Goal: Complete application form

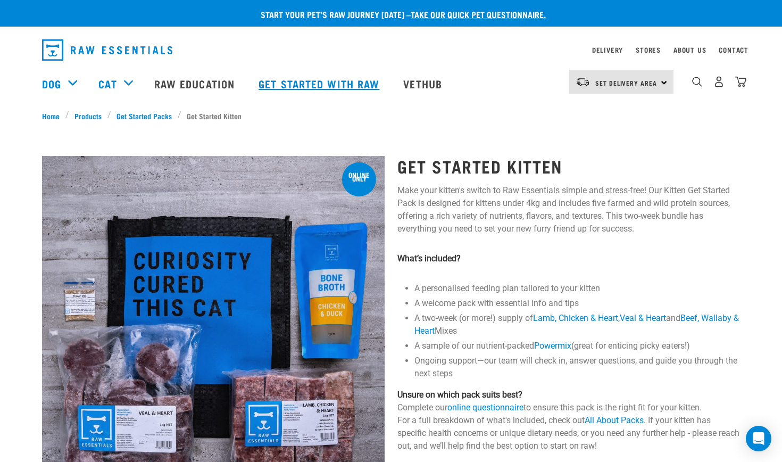
click at [328, 87] on link "Get started with Raw" at bounding box center [320, 83] width 145 height 43
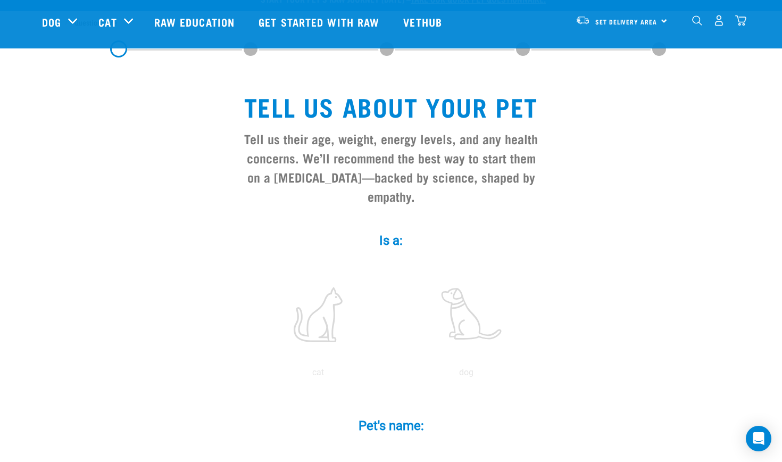
scroll to position [193, 0]
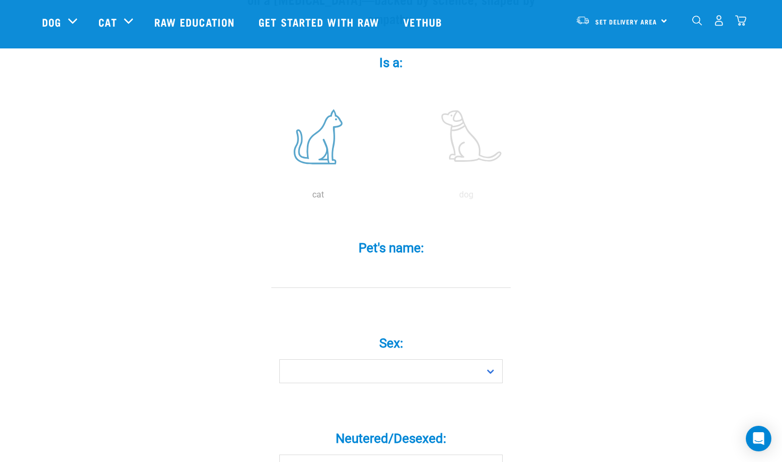
click at [327, 135] on label at bounding box center [318, 136] width 144 height 90
click at [244, 197] on input "radio" at bounding box center [244, 197] width 0 height 0
click at [356, 284] on input "Loopy" at bounding box center [390, 276] width 239 height 24
type input "Loopy"
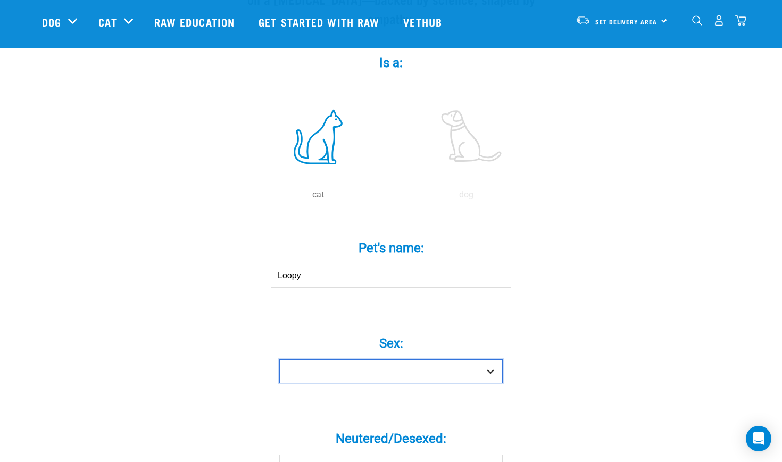
select select "girl"
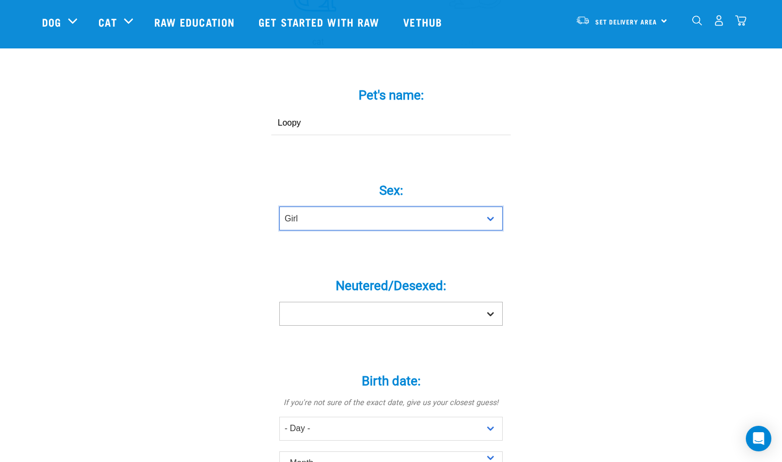
scroll to position [346, 0]
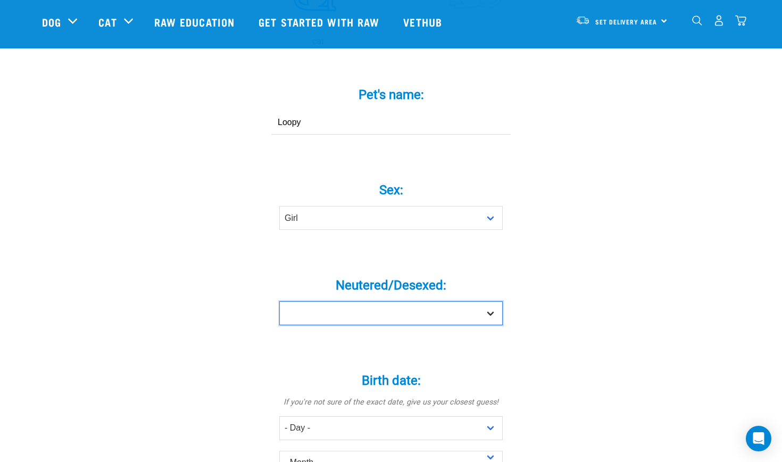
select select "no"
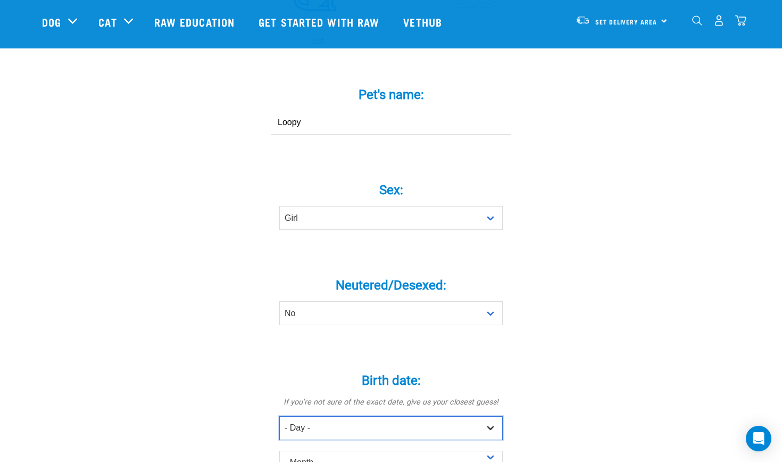
select select "23"
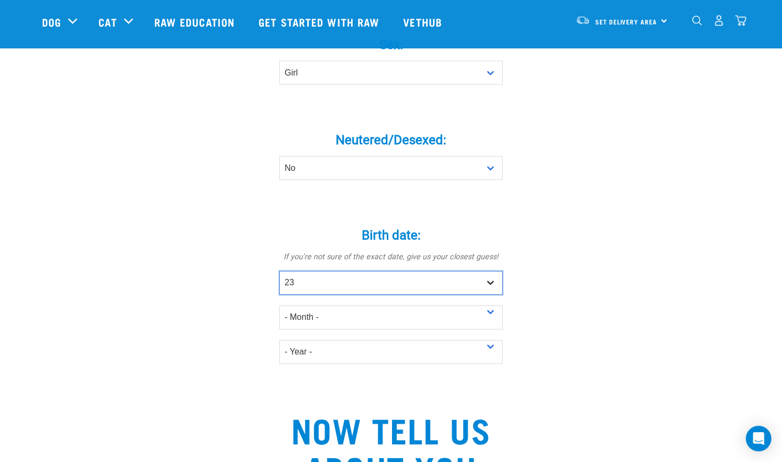
scroll to position [494, 0]
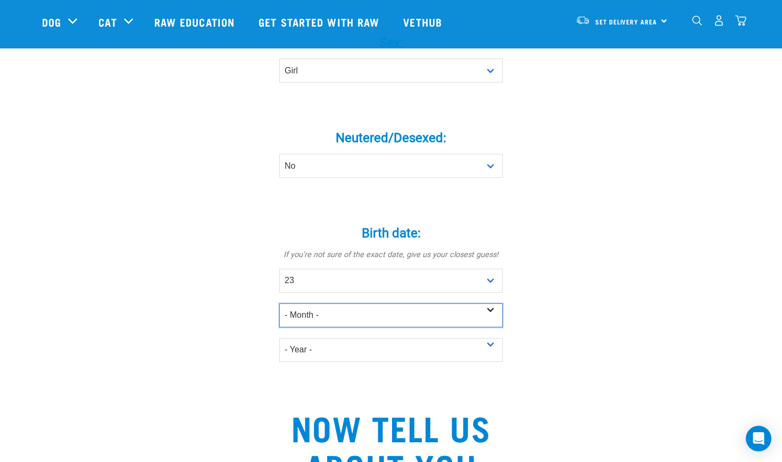
select select "June"
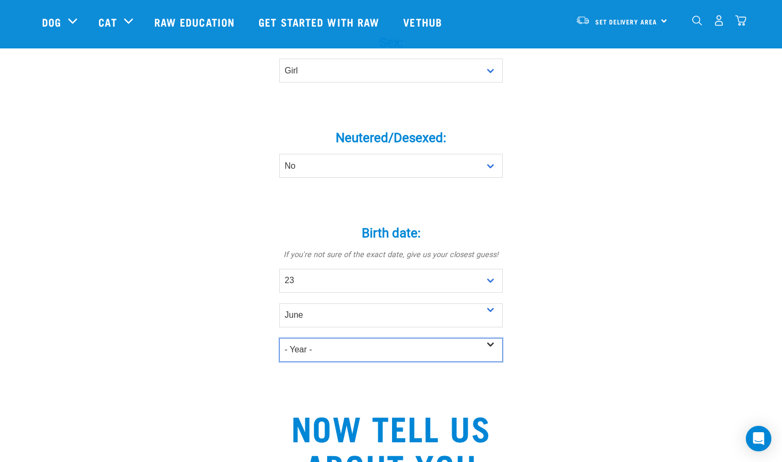
select select "2025"
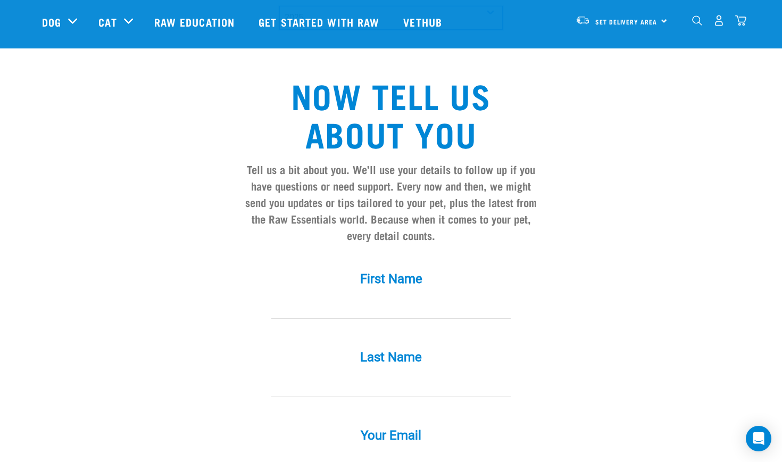
scroll to position [831, 0]
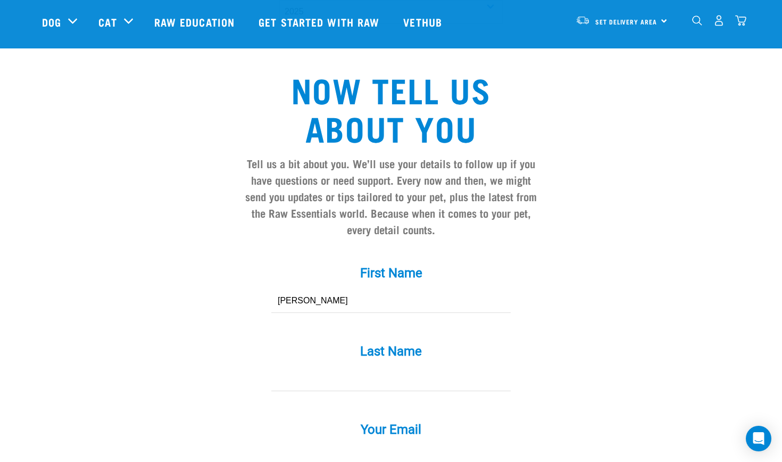
type input "Dorothy"
type input "Truong"
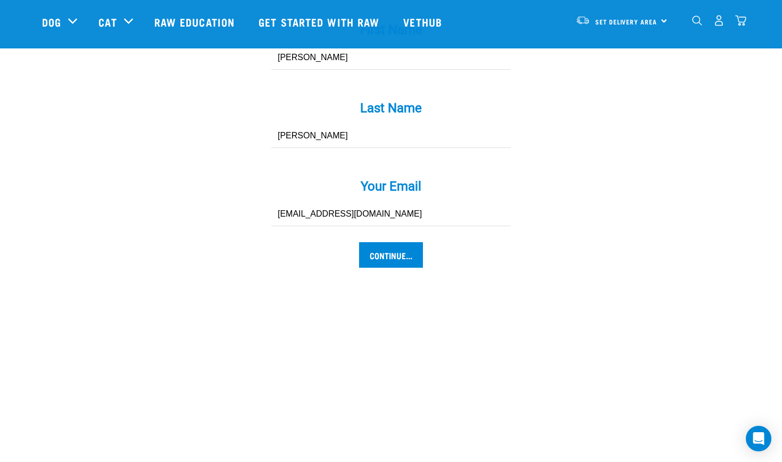
scroll to position [1075, 0]
type input "trngbnhmnh2301@gmail.com"
click at [376, 264] on input "Continue..." at bounding box center [391, 254] width 64 height 26
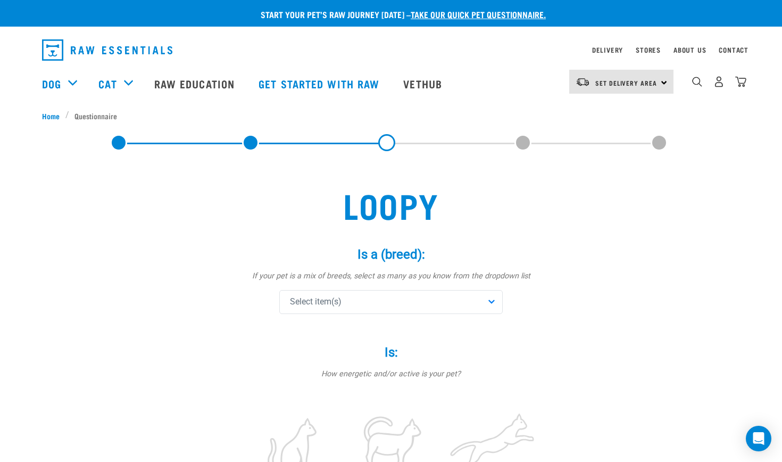
click at [382, 302] on div "Select item(s)" at bounding box center [390, 302] width 223 height 24
click at [370, 328] on input "text" at bounding box center [391, 331] width 218 height 24
type input "bu"
click at [355, 352] on span "Burmese" at bounding box center [398, 354] width 189 height 11
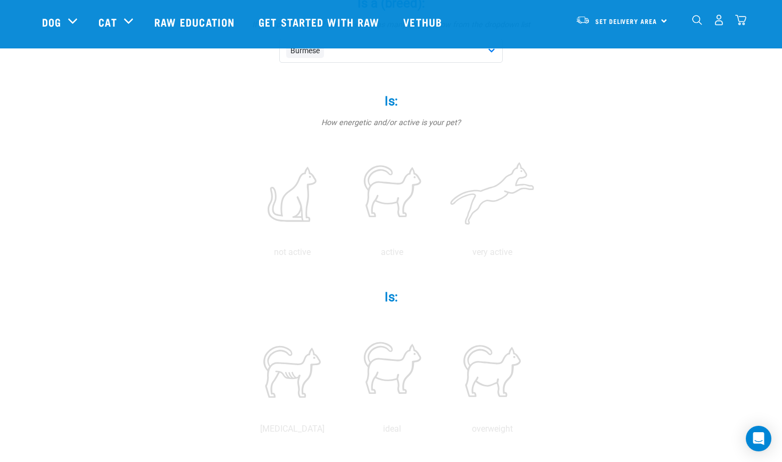
scroll to position [177, 0]
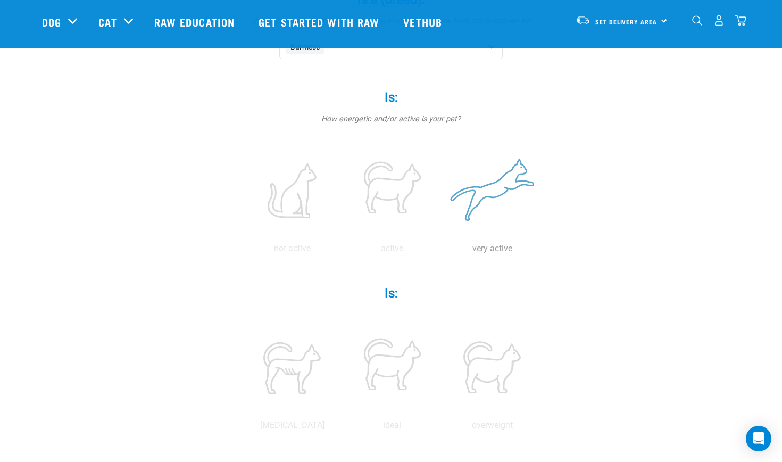
click at [495, 177] on label at bounding box center [492, 190] width 96 height 90
click at [442, 251] on input "radio" at bounding box center [442, 251] width 0 height 0
click at [394, 368] on label at bounding box center [392, 367] width 96 height 90
click at [342, 428] on input "radio" at bounding box center [342, 428] width 0 height 0
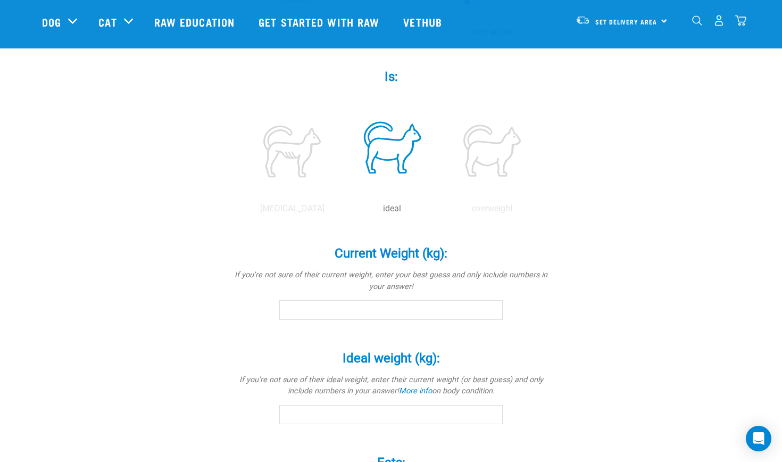
scroll to position [394, 0]
click at [376, 311] on input "Current Weight (kg): *" at bounding box center [390, 308] width 223 height 19
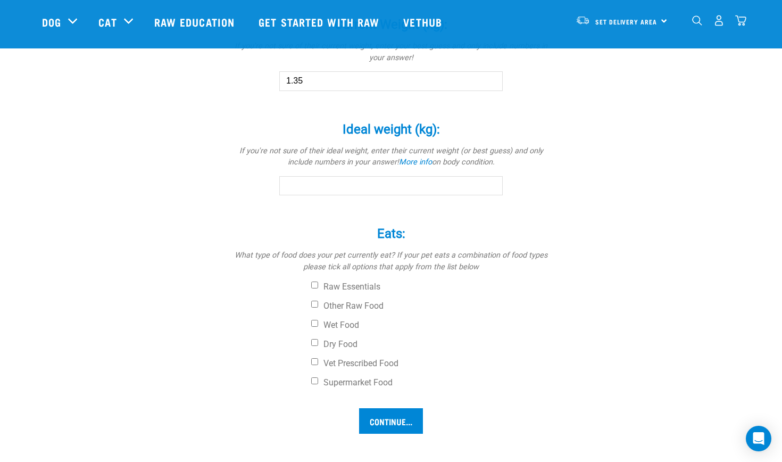
scroll to position [628, 0]
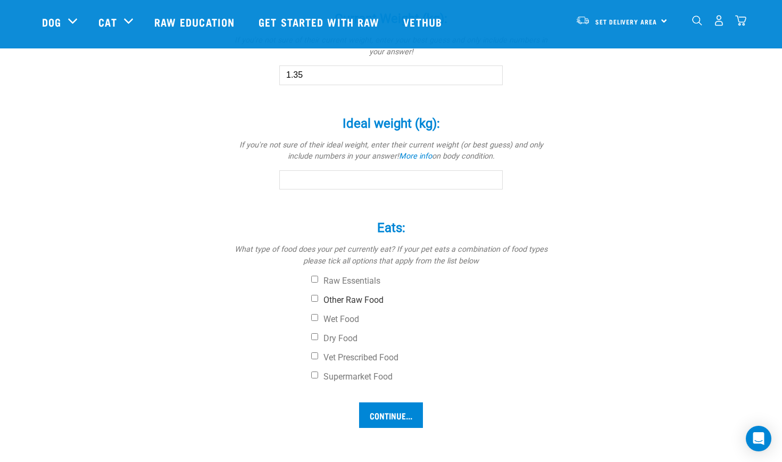
type input "1.35"
click at [313, 295] on input "Other Raw Food" at bounding box center [314, 298] width 7 height 7
checkbox input "true"
click at [314, 318] on input "Wet Food" at bounding box center [314, 317] width 7 height 7
checkbox input "true"
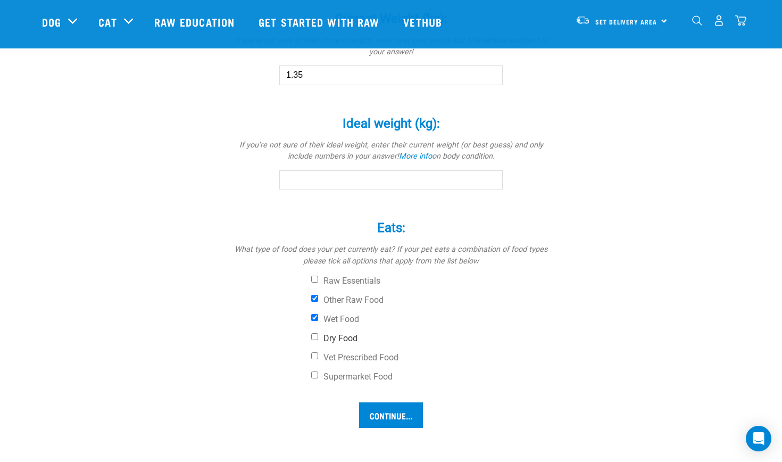
click at [314, 333] on input "Dry Food" at bounding box center [314, 336] width 7 height 7
checkbox input "true"
click at [387, 414] on input "Continue..." at bounding box center [391, 415] width 64 height 26
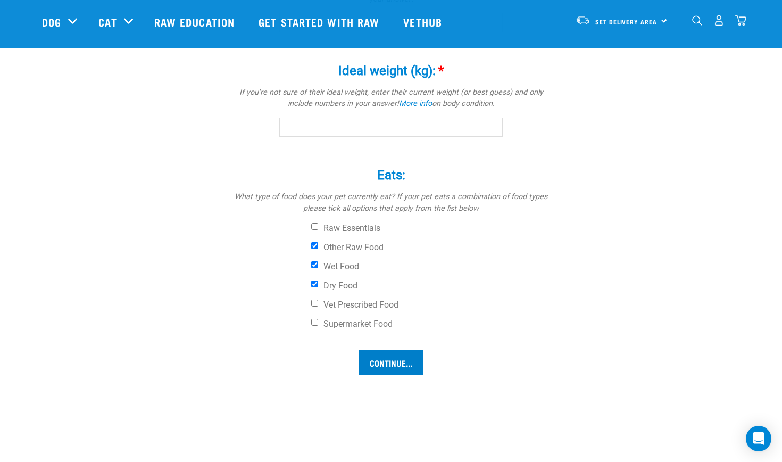
scroll to position [681, 0]
click at [403, 128] on input "Ideal weight (kg): *" at bounding box center [390, 125] width 223 height 19
click at [390, 362] on input "Continue..." at bounding box center [391, 361] width 64 height 26
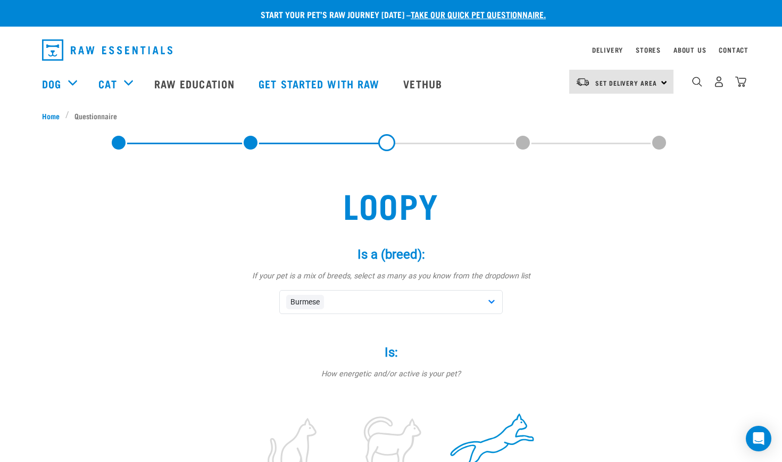
scroll to position [0, 0]
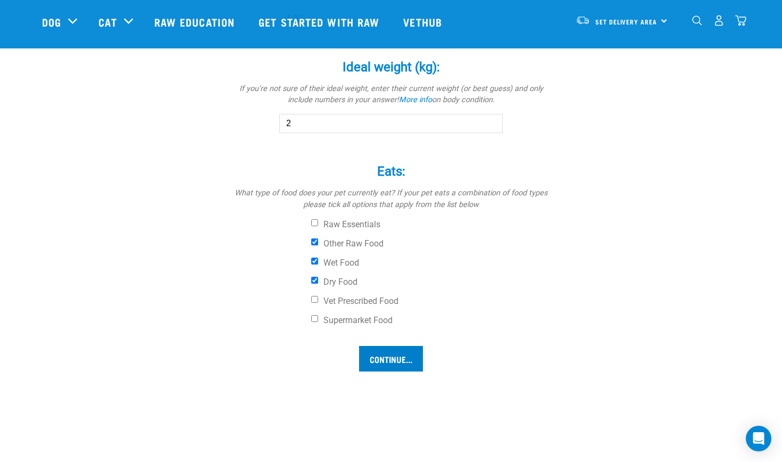
click at [374, 358] on input "Continue..." at bounding box center [391, 359] width 64 height 26
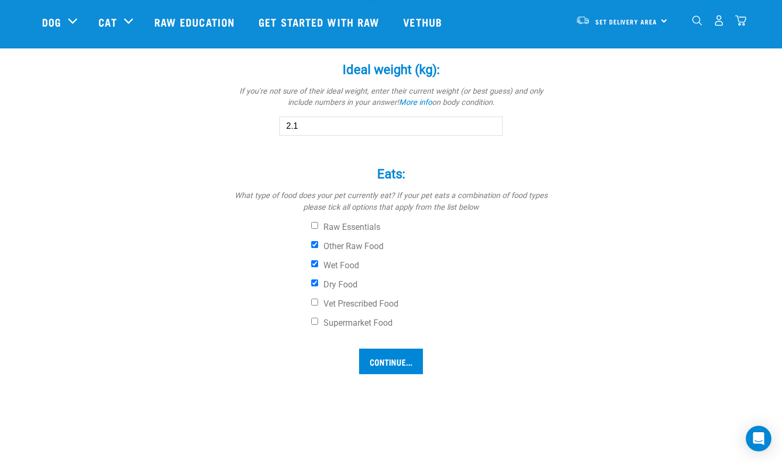
click at [492, 121] on input "2.1" at bounding box center [390, 125] width 223 height 19
click at [492, 122] on input "2.2" at bounding box center [390, 125] width 223 height 19
click at [492, 122] on input "2.3" at bounding box center [390, 125] width 223 height 19
click at [492, 122] on input "2.4" at bounding box center [390, 125] width 223 height 19
click at [492, 122] on input "2.5" at bounding box center [390, 125] width 223 height 19
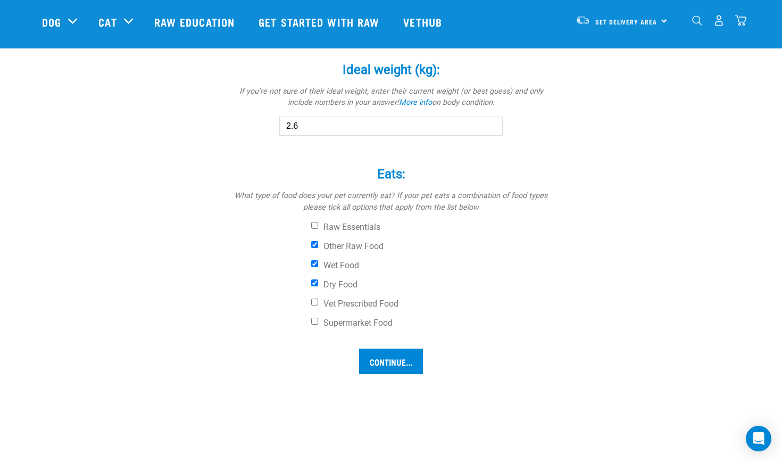
click at [492, 122] on input "2.6" at bounding box center [390, 125] width 223 height 19
click at [492, 122] on input "2.7" at bounding box center [390, 125] width 223 height 19
click at [492, 122] on input "2.8" at bounding box center [390, 125] width 223 height 19
click at [492, 122] on input "2.9" at bounding box center [390, 125] width 223 height 19
type input "3"
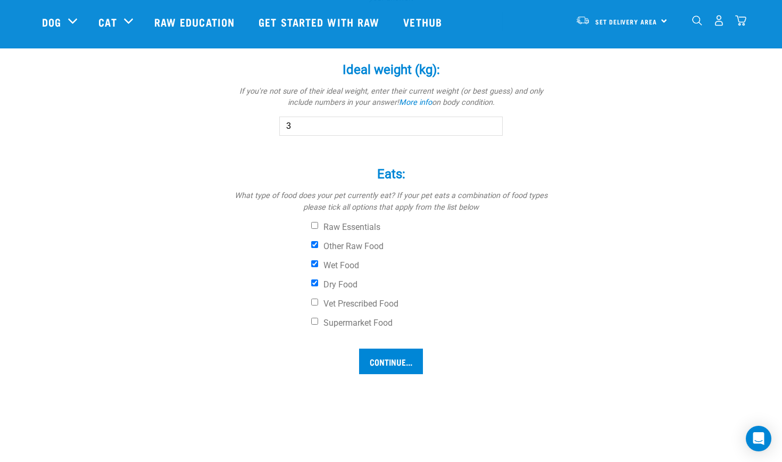
click at [492, 122] on input "3" at bounding box center [390, 125] width 223 height 19
click at [419, 98] on link "More info" at bounding box center [415, 102] width 33 height 9
click at [387, 362] on input "Continue..." at bounding box center [391, 361] width 64 height 26
click at [318, 318] on label "Supermarket Food" at bounding box center [430, 323] width 239 height 11
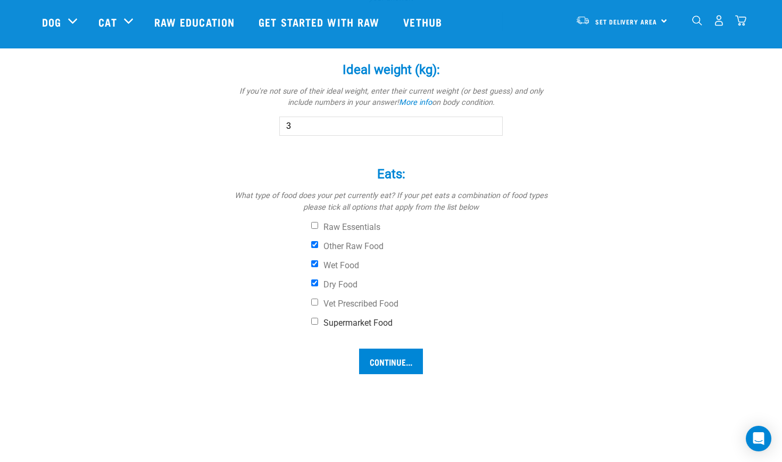
click at [318, 318] on input "Supermarket Food" at bounding box center [314, 321] width 7 height 7
checkbox input "true"
click at [378, 365] on input "Continue..." at bounding box center [391, 361] width 64 height 26
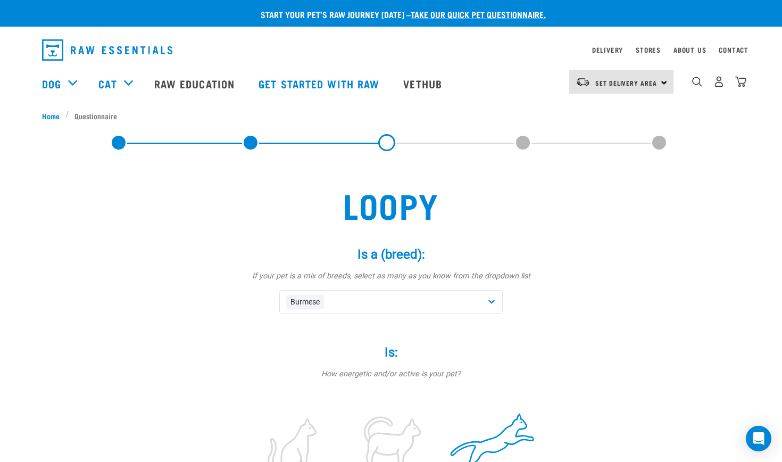
scroll to position [0, 0]
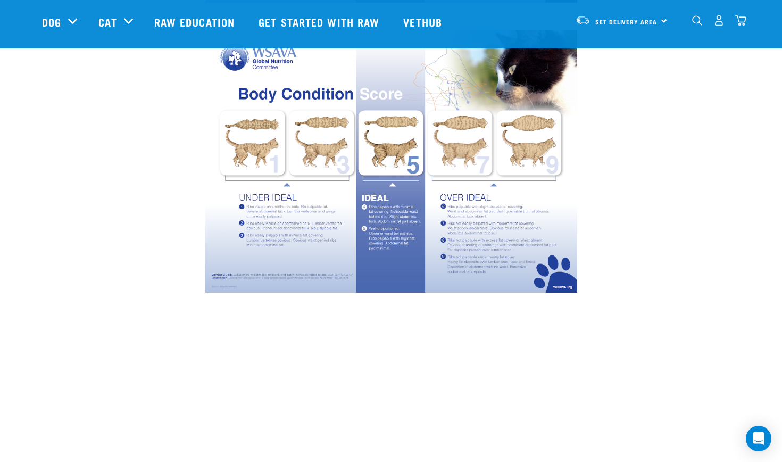
scroll to position [400, 0]
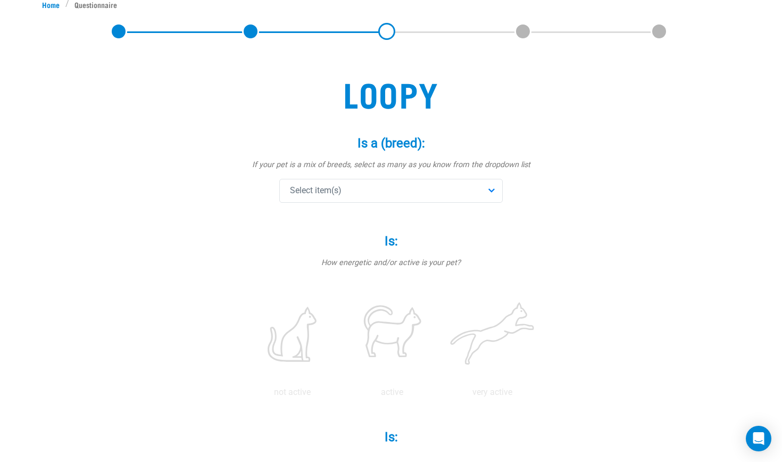
scroll to position [31, 0]
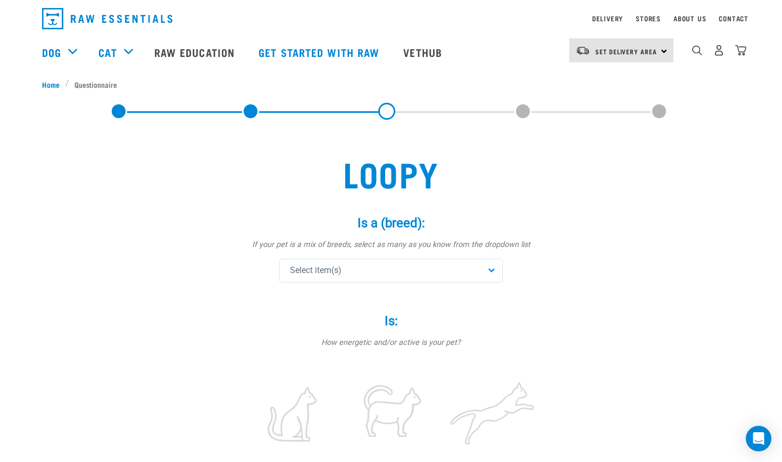
click at [361, 263] on div "Select item(s)" at bounding box center [390, 271] width 223 height 24
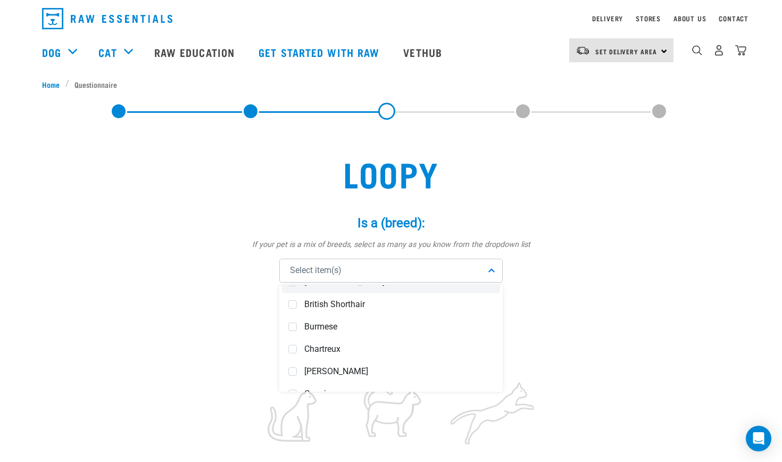
scroll to position [223, 0]
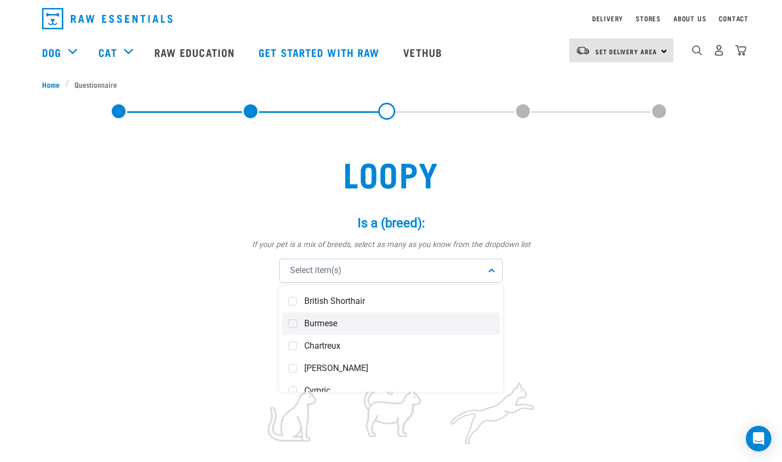
click at [313, 318] on span "Burmese" at bounding box center [398, 323] width 189 height 11
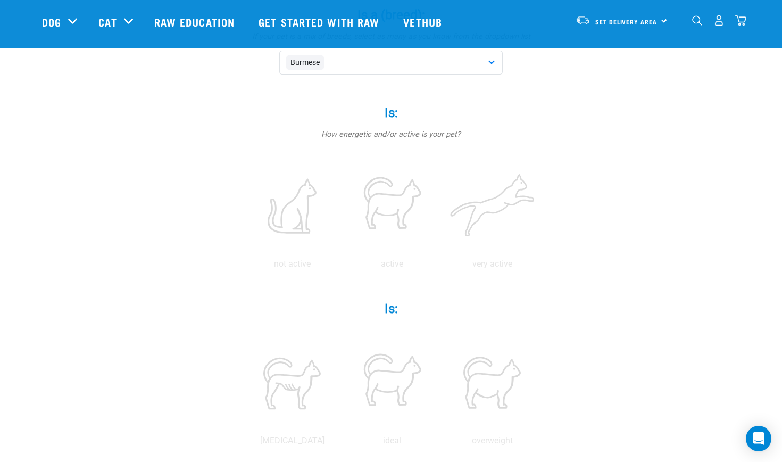
scroll to position [171, 0]
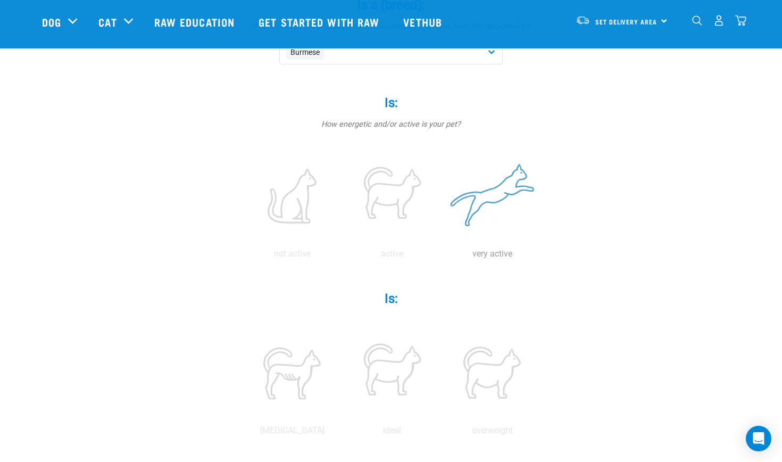
click at [499, 210] on label at bounding box center [492, 196] width 96 height 90
click at [442, 256] on input "radio" at bounding box center [442, 256] width 0 height 0
click at [381, 388] on label at bounding box center [392, 372] width 96 height 90
click at [342, 433] on input "radio" at bounding box center [342, 433] width 0 height 0
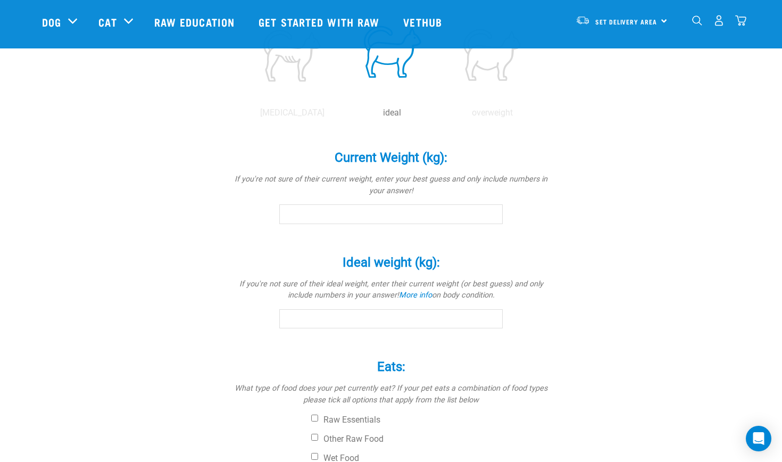
scroll to position [490, 0]
click at [403, 214] on input "Current Weight (kg): *" at bounding box center [390, 212] width 223 height 19
type input "1.35"
click at [320, 313] on input "Ideal weight (kg): *" at bounding box center [390, 317] width 223 height 19
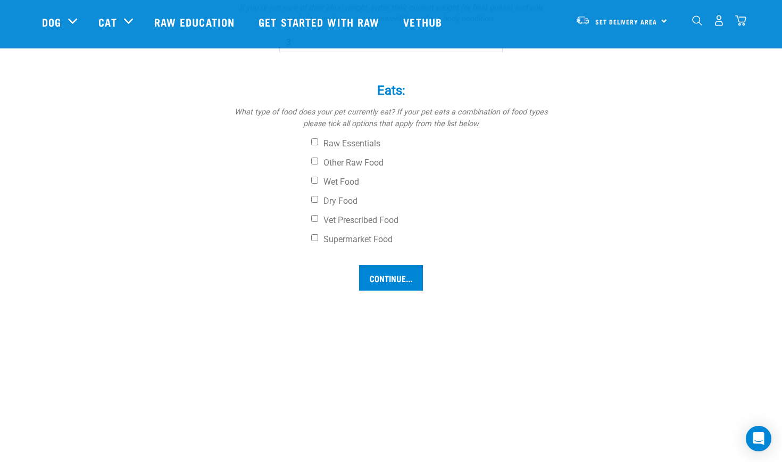
scroll to position [766, 0]
type input "3"
click at [315, 157] on input "Other Raw Food" at bounding box center [314, 159] width 7 height 7
checkbox input "true"
click at [317, 180] on input "Wet Food" at bounding box center [314, 179] width 7 height 7
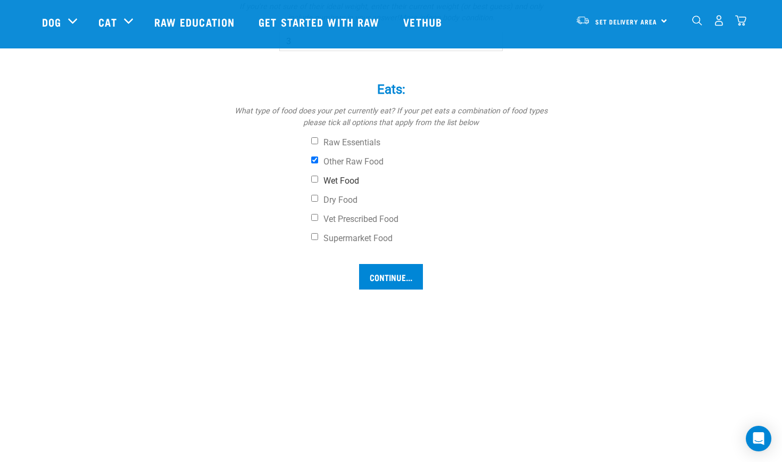
checkbox input "true"
click at [315, 195] on input "Dry Food" at bounding box center [314, 198] width 7 height 7
checkbox input "true"
click at [315, 234] on input "Supermarket Food" at bounding box center [314, 236] width 7 height 7
checkbox input "true"
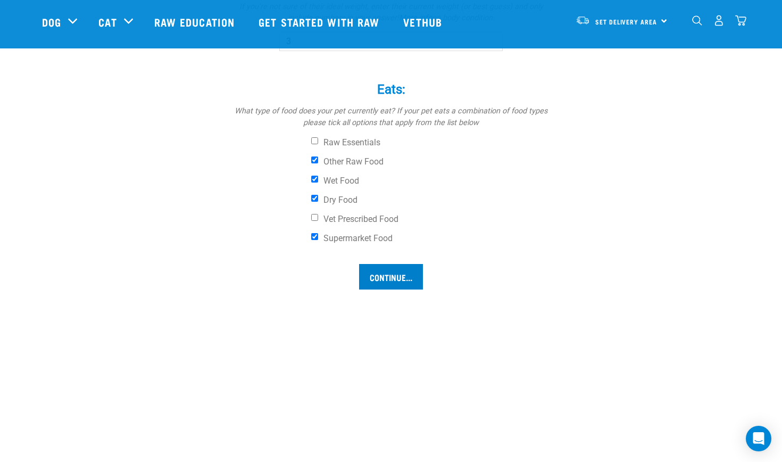
click at [386, 277] on input "Continue..." at bounding box center [391, 277] width 64 height 26
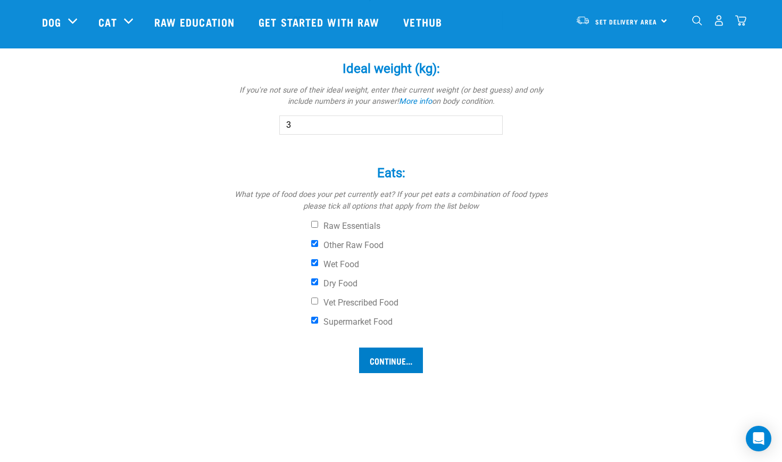
scroll to position [681, 0]
click at [395, 120] on input "3" at bounding box center [390, 125] width 223 height 19
click at [372, 351] on input "Continue..." at bounding box center [391, 361] width 64 height 26
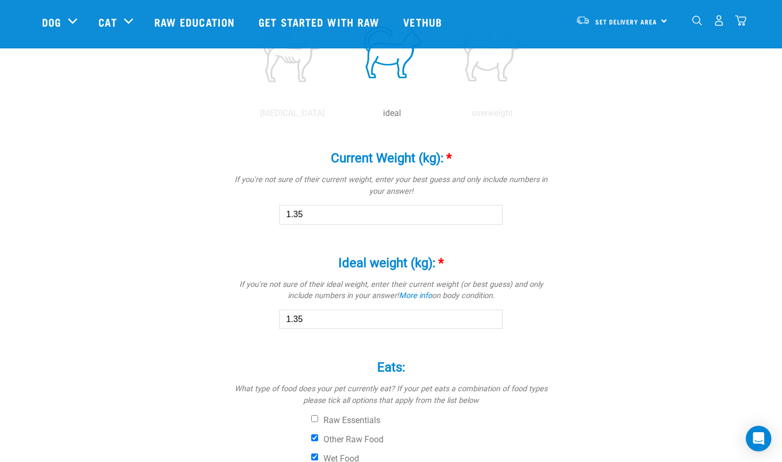
scroll to position [499, 0]
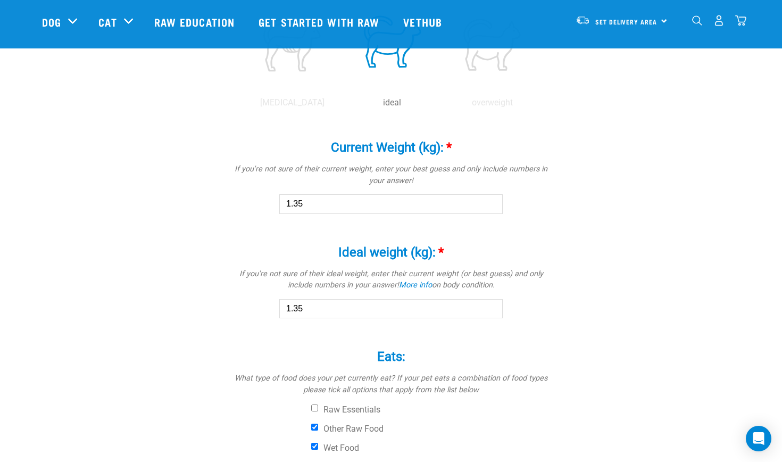
click at [312, 307] on input "1.35" at bounding box center [390, 308] width 223 height 19
type input "1"
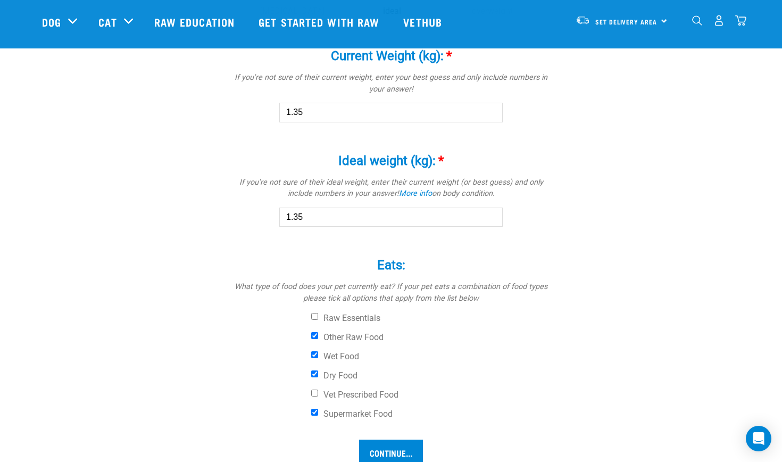
scroll to position [623, 0]
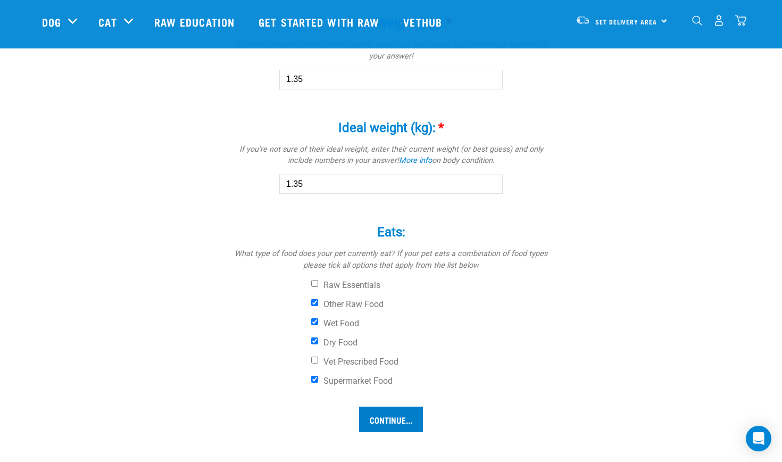
click at [392, 414] on input "Continue..." at bounding box center [391, 419] width 64 height 26
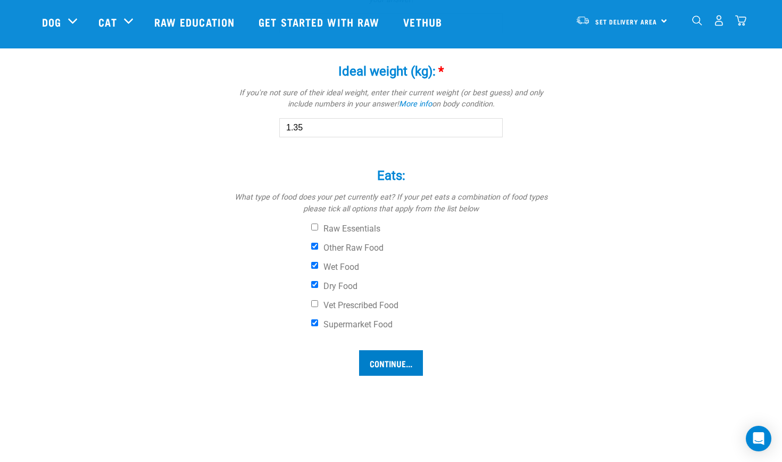
scroll to position [681, 0]
click at [385, 365] on input "Continue..." at bounding box center [391, 361] width 64 height 26
click at [385, 126] on input "1.35" at bounding box center [390, 125] width 223 height 19
type input "1"
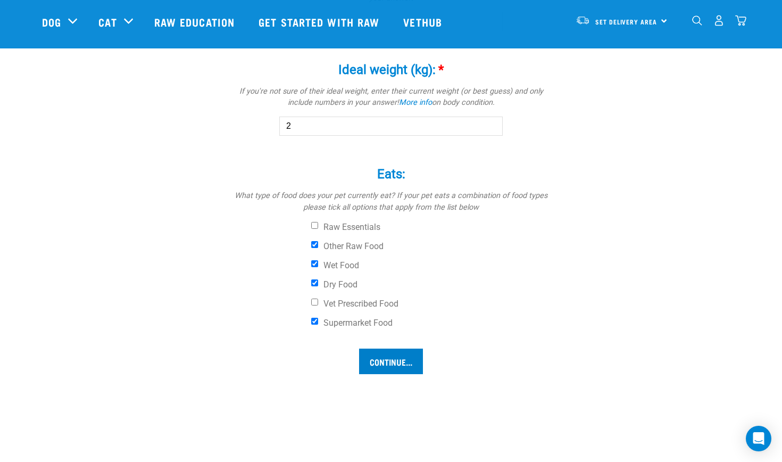
type input "2"
click at [373, 364] on input "Continue..." at bounding box center [391, 361] width 64 height 26
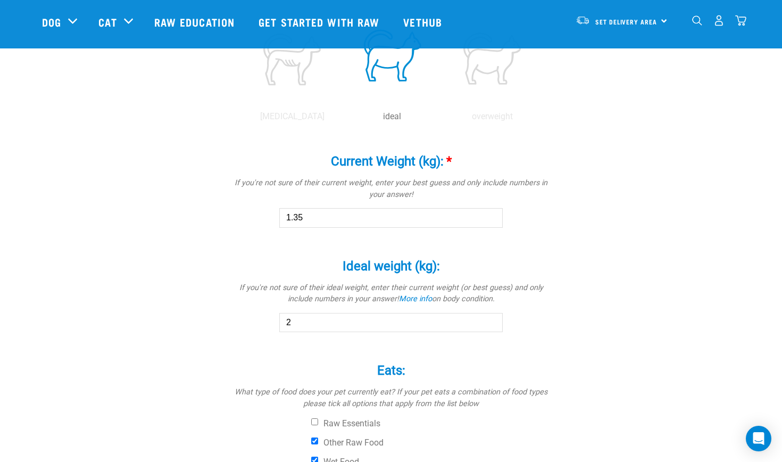
scroll to position [483, 0]
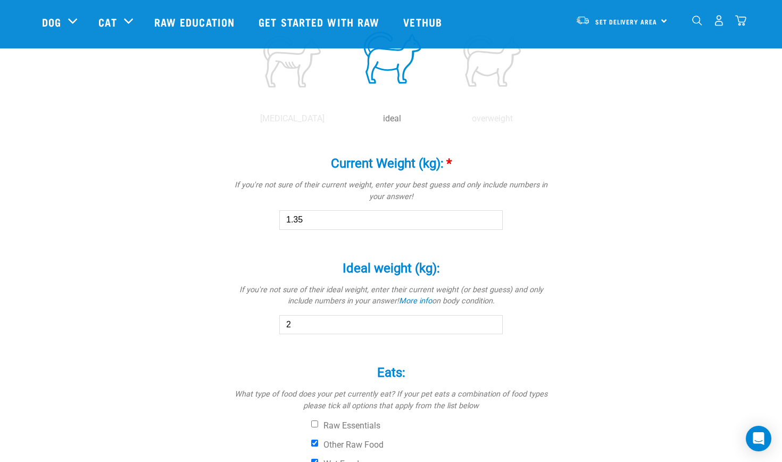
click at [361, 223] on input "1.35" at bounding box center [390, 219] width 223 height 19
type input "1"
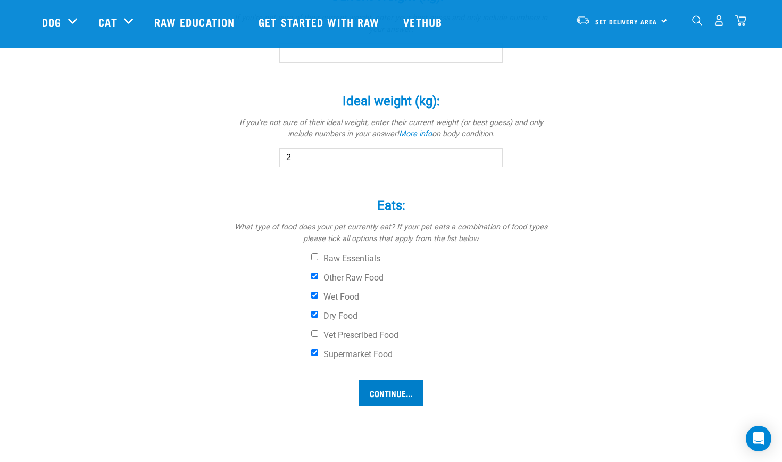
click at [385, 392] on input "Continue..." at bounding box center [391, 393] width 64 height 26
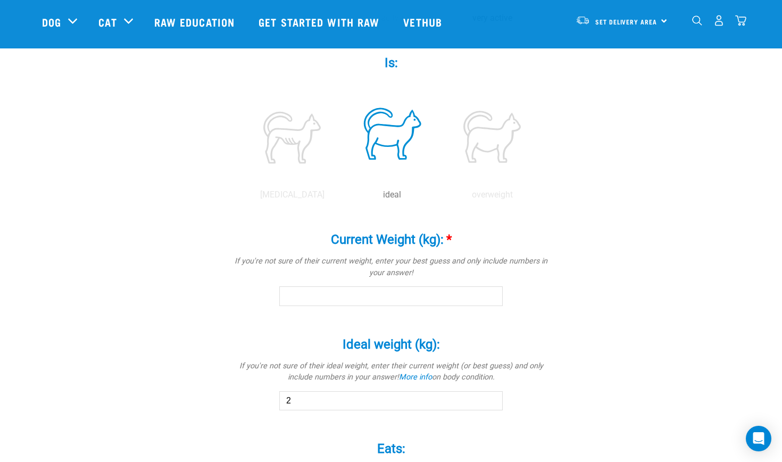
scroll to position [410, 0]
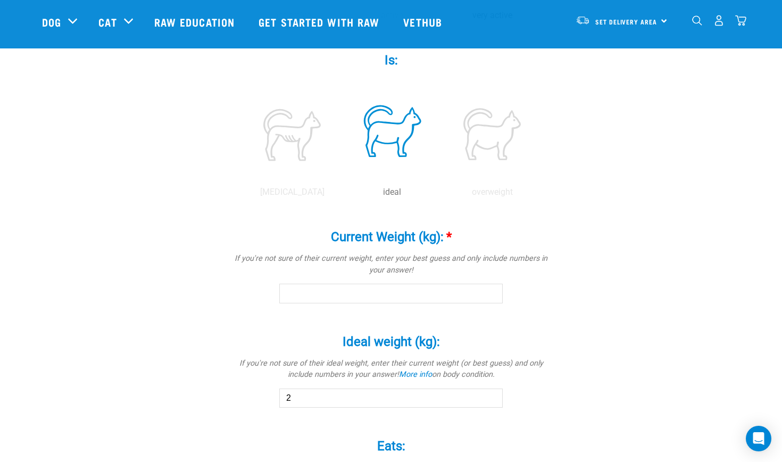
type input "1"
type input "2"
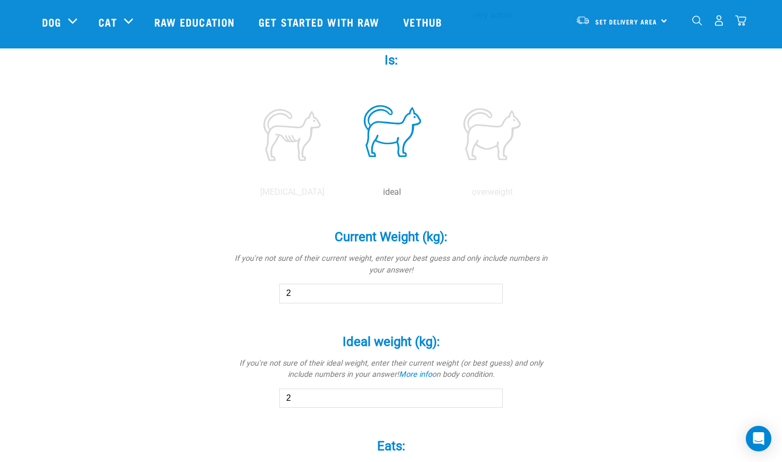
scroll to position [642, 0]
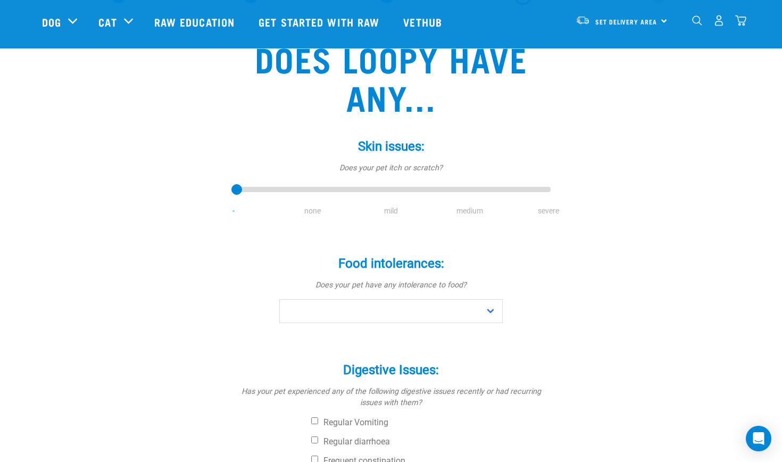
scroll to position [66, 0]
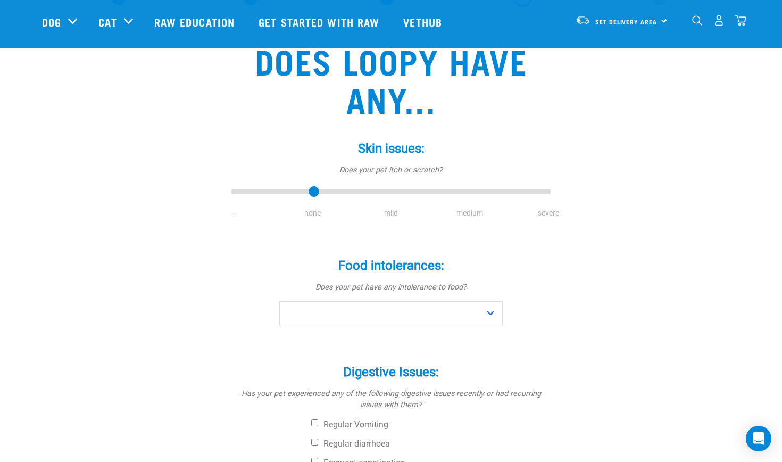
type input "1"
click at [304, 191] on input "range" at bounding box center [390, 192] width 319 height 15
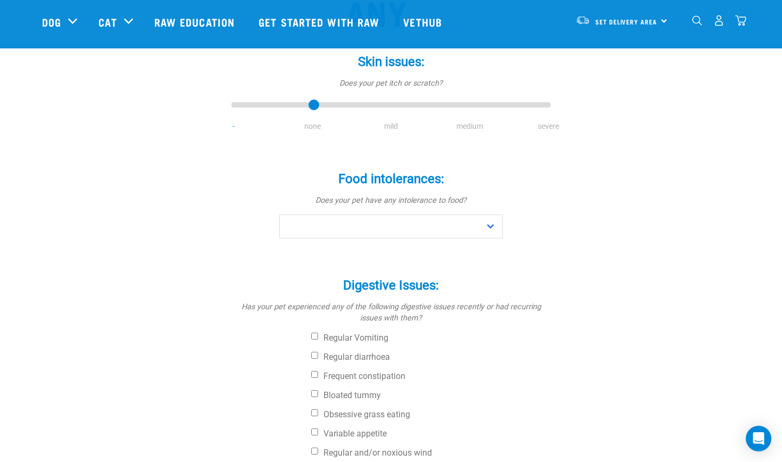
scroll to position [154, 0]
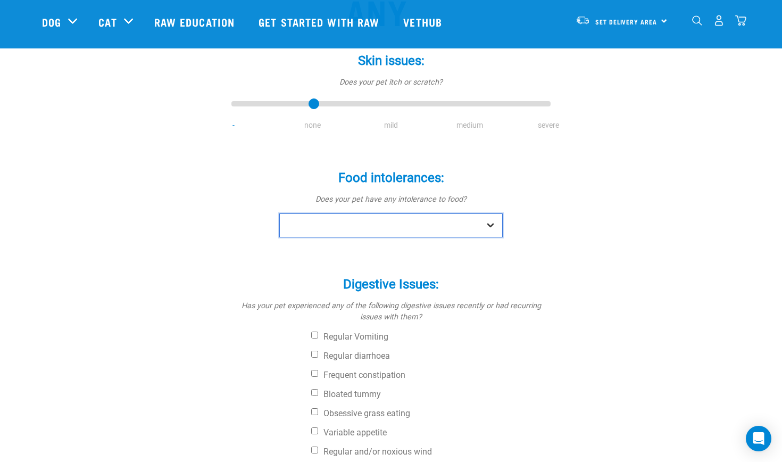
select select "no"
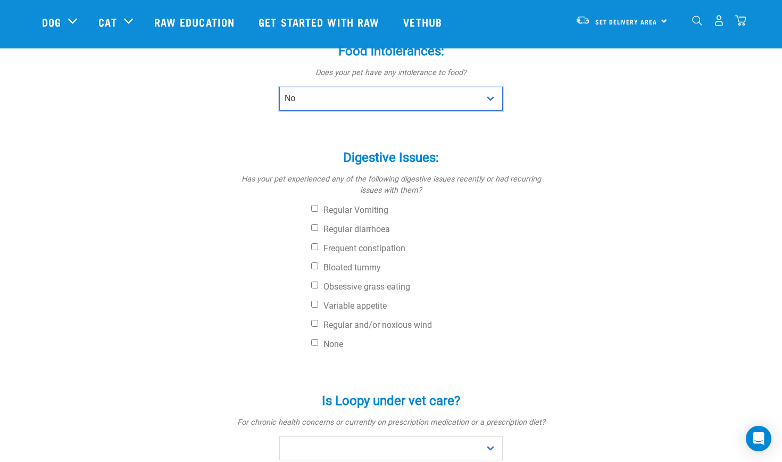
scroll to position [286, 0]
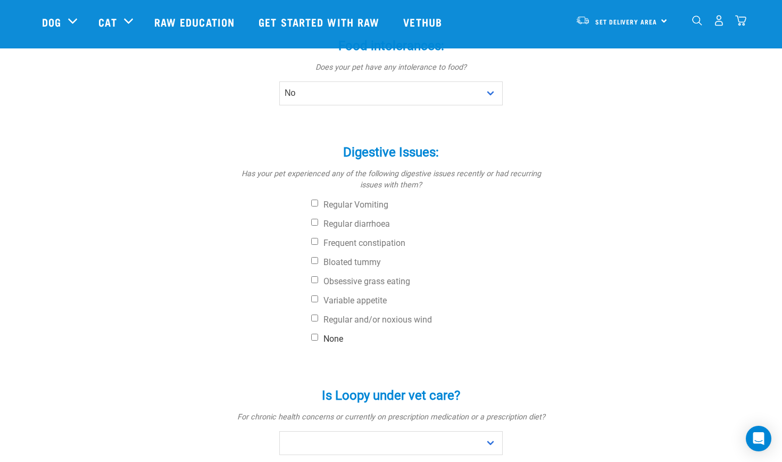
click at [320, 336] on label "None" at bounding box center [430, 339] width 239 height 11
click at [318, 336] on input "None" at bounding box center [314, 337] width 7 height 7
checkbox input "true"
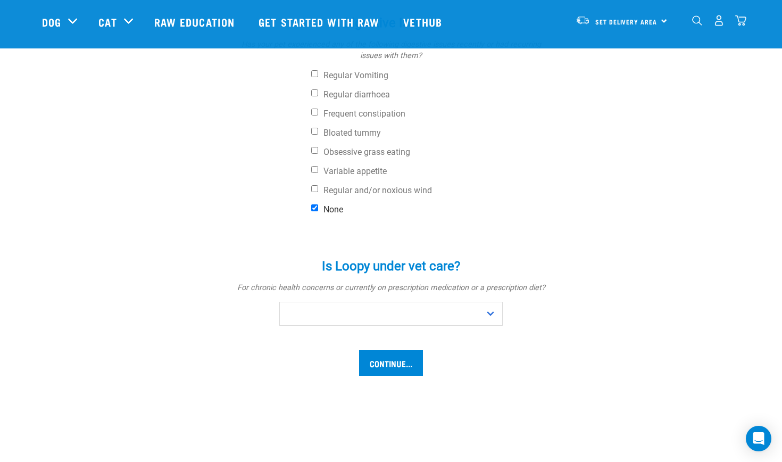
scroll to position [416, 0]
click at [382, 372] on input "Continue..." at bounding box center [391, 362] width 64 height 26
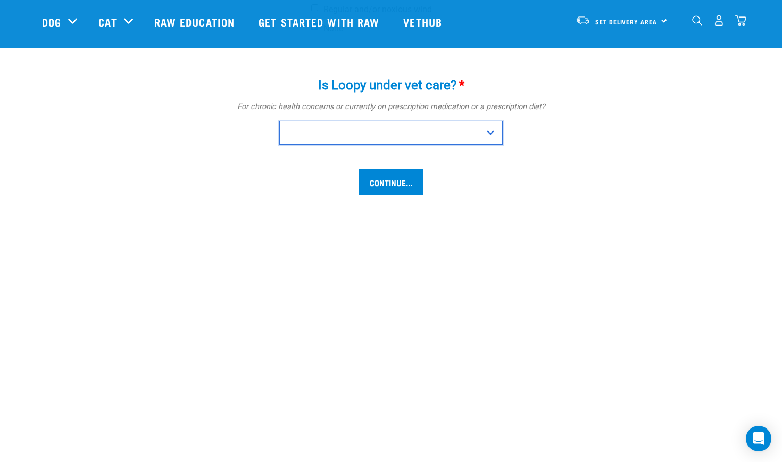
scroll to position [597, 0]
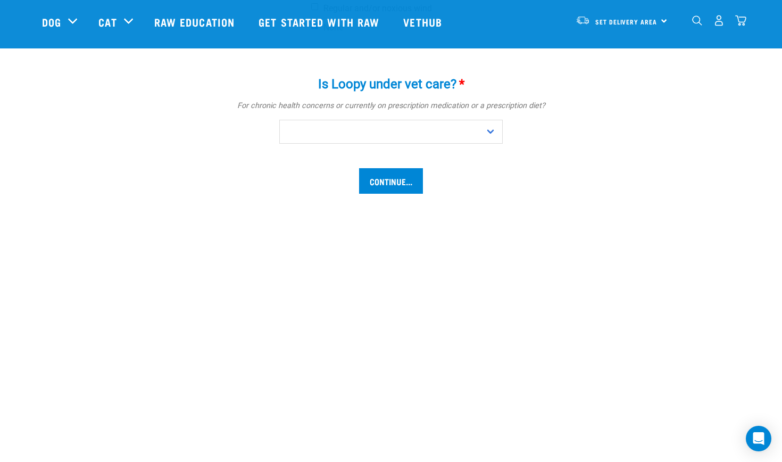
click at [363, 143] on div "Is Loopy under vet care? * For chronic health concerns or currently on prescrip…" at bounding box center [390, 111] width 319 height 98
select select "no"
click at [388, 188] on input "Continue..." at bounding box center [391, 181] width 64 height 26
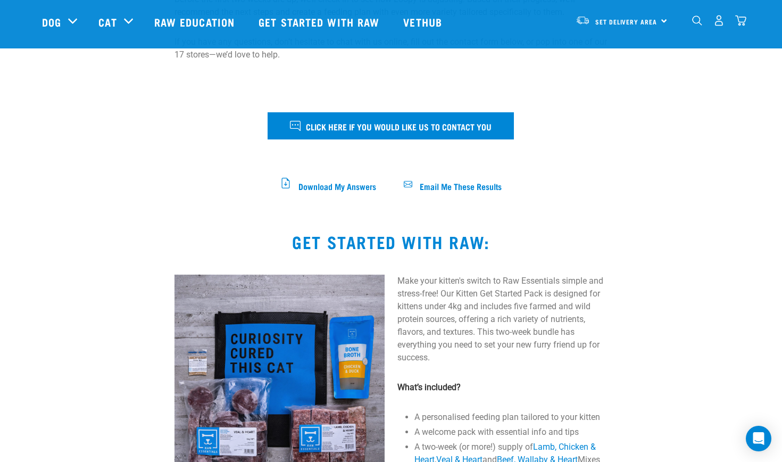
scroll to position [464, 0]
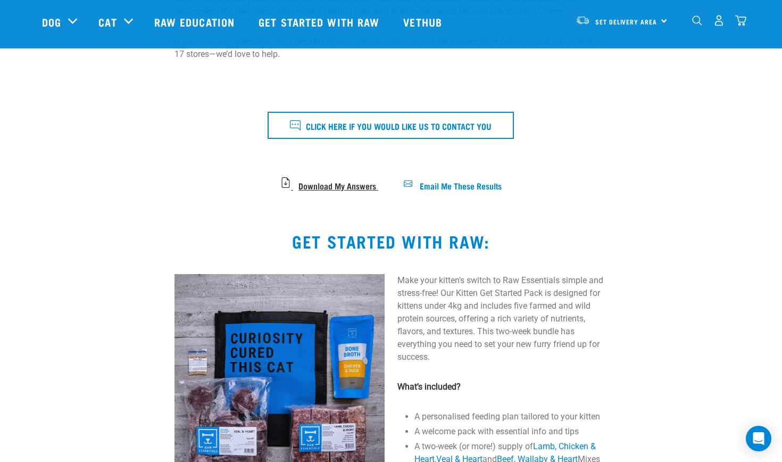
click at [337, 182] on span "Download My Answers" at bounding box center [337, 185] width 78 height 6
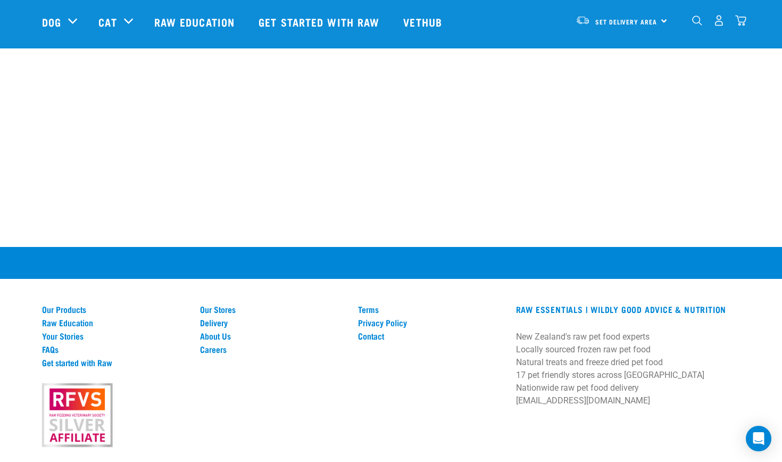
scroll to position [1336, 0]
